Goal: Information Seeking & Learning: Learn about a topic

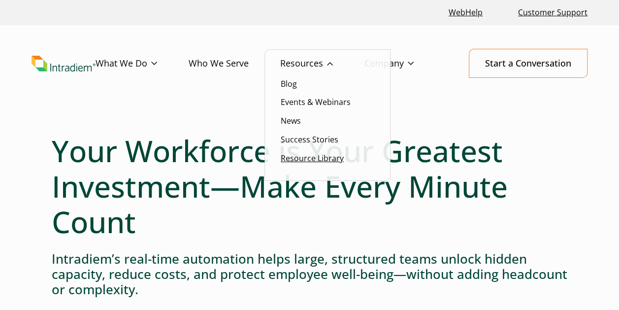
click at [298, 157] on link "Resource Library" at bounding box center [311, 158] width 63 height 11
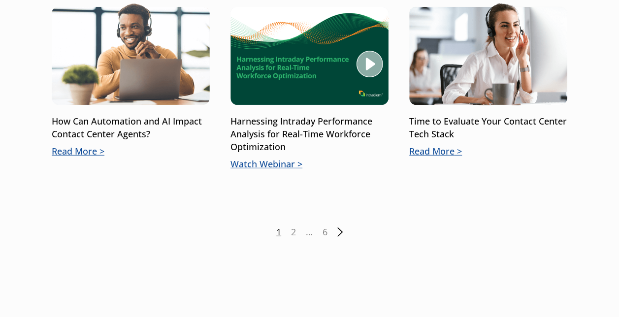
scroll to position [1399, 0]
click at [293, 226] on link "2" at bounding box center [293, 232] width 5 height 13
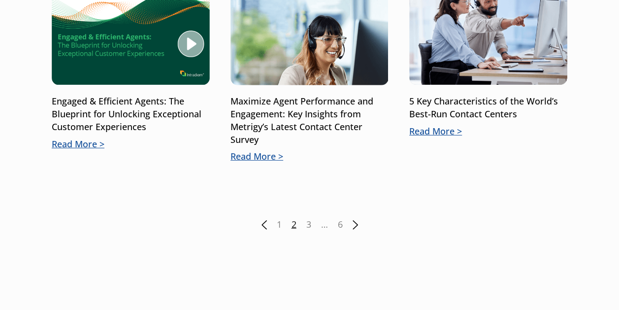
scroll to position [1504, 0]
click at [307, 218] on link "3" at bounding box center [308, 224] width 5 height 13
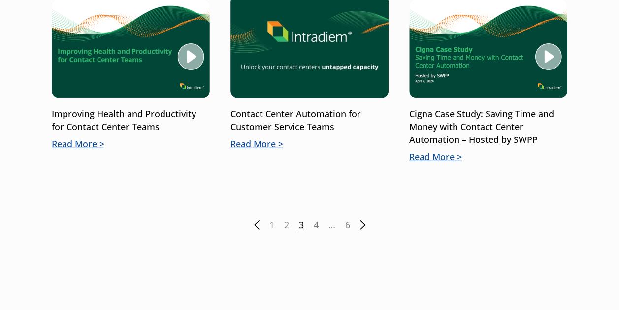
scroll to position [1517, 0]
click at [317, 218] on link "4" at bounding box center [315, 224] width 5 height 13
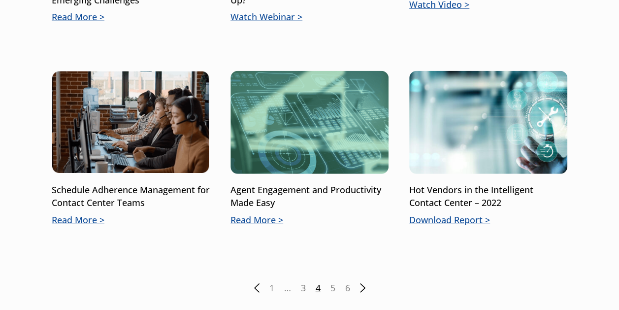
scroll to position [1286, 0]
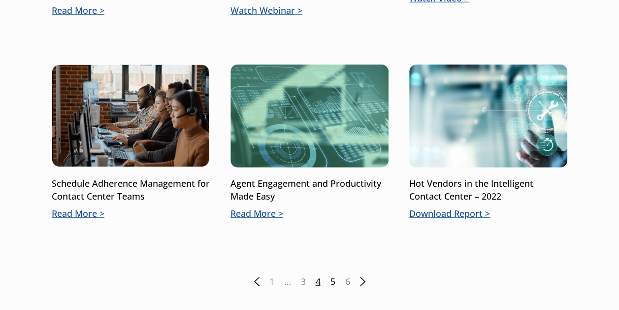
click at [331, 279] on link "5" at bounding box center [332, 281] width 5 height 13
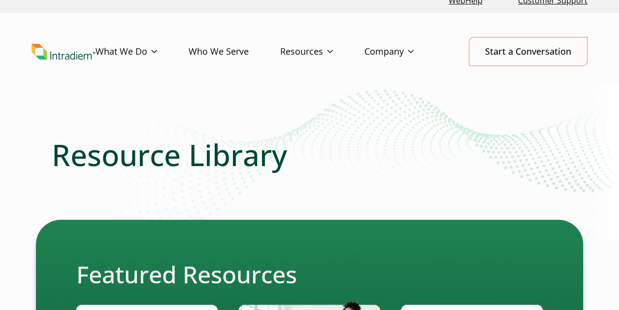
scroll to position [16, 0]
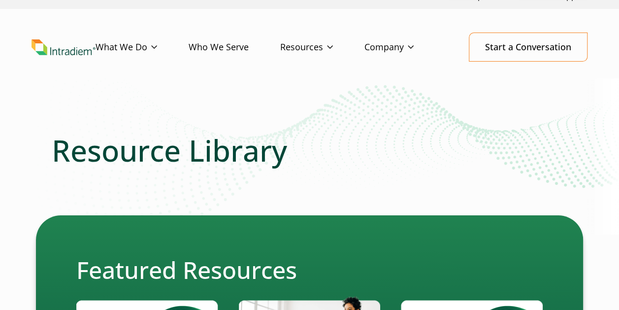
click at [322, 164] on h1 "Resource Library" at bounding box center [309, 149] width 515 height 35
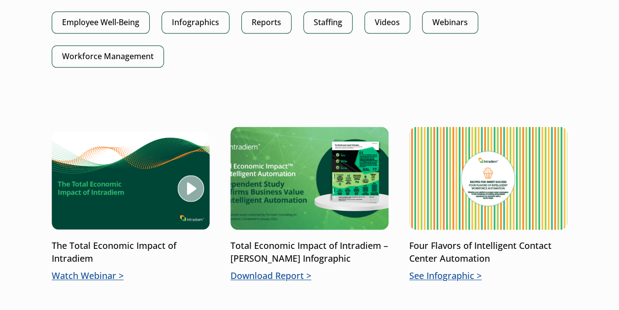
scroll to position [605, 0]
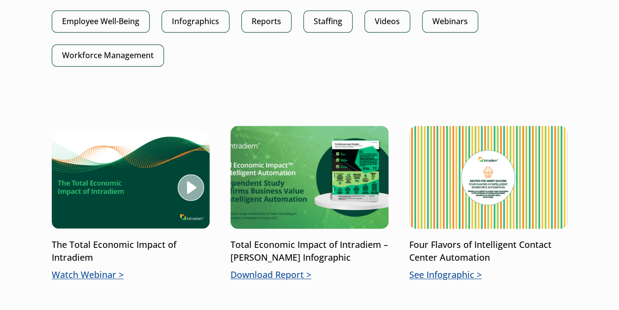
click at [446, 65] on ul "All Agent Productivity AI Attrition Automation Best Practices Employee Well-Bei…" at bounding box center [309, 27] width 515 height 102
